Goal: Task Accomplishment & Management: Manage account settings

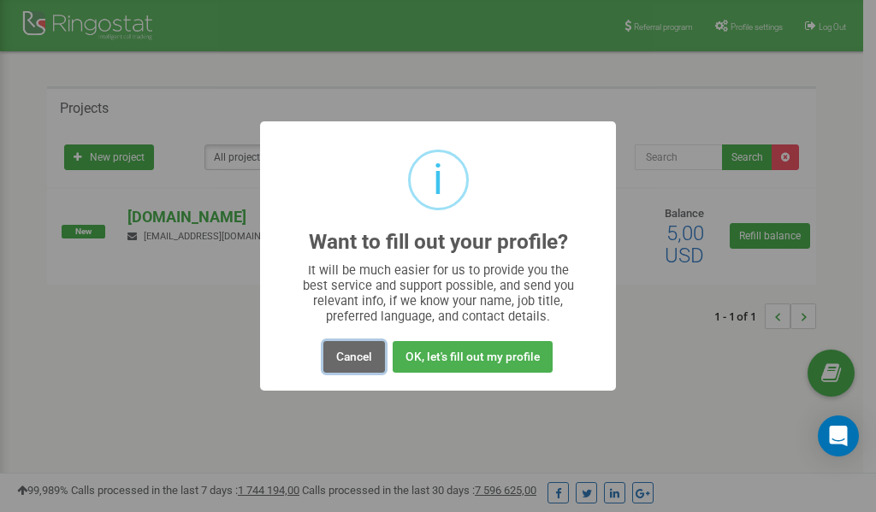
click at [352, 360] on button "Cancel" at bounding box center [354, 357] width 62 height 32
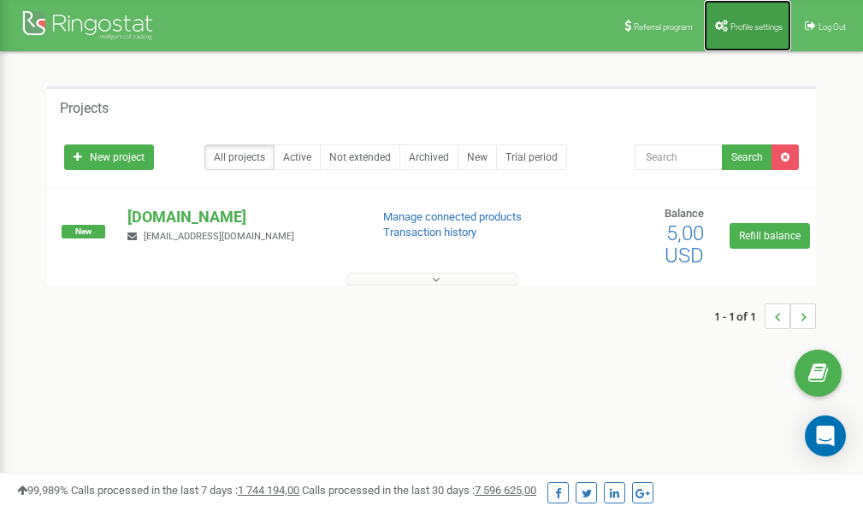
click at [728, 32] on link "Profile settings" at bounding box center [747, 25] width 87 height 51
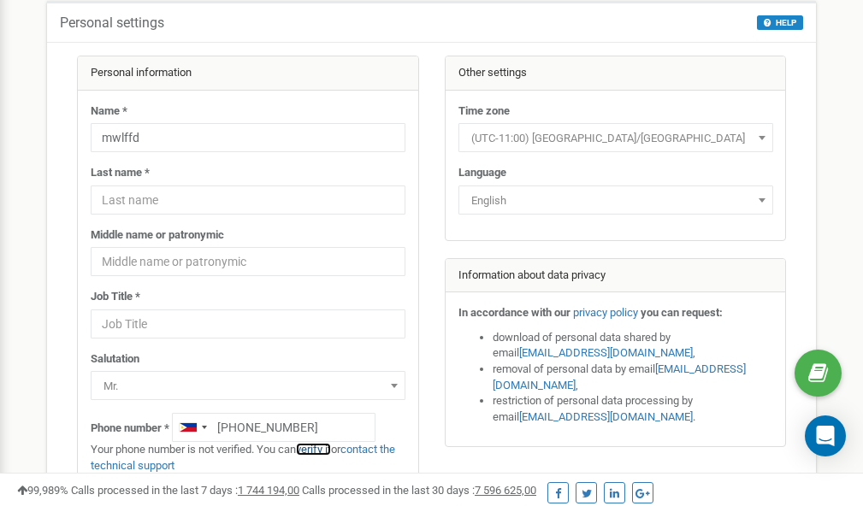
click at [327, 448] on link "verify it" at bounding box center [313, 449] width 35 height 13
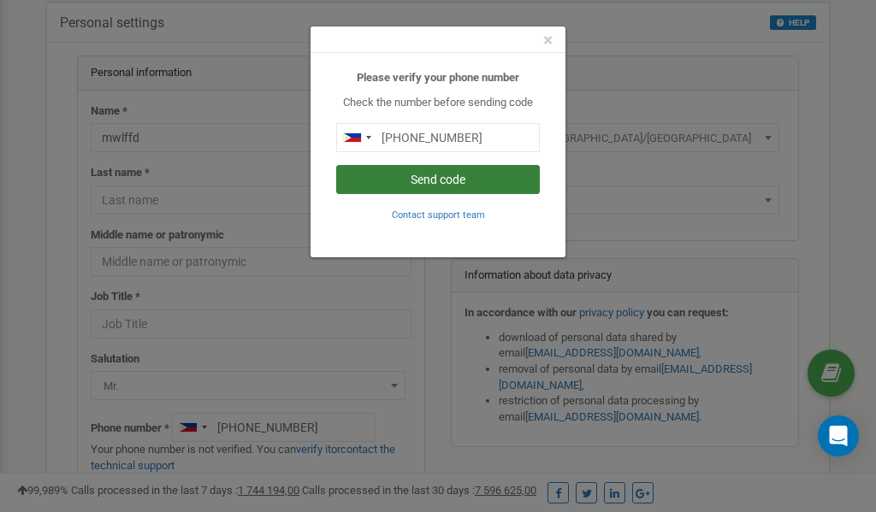
click at [463, 181] on button "Send code" at bounding box center [437, 179] width 203 height 29
